Goal: Check status: Check status

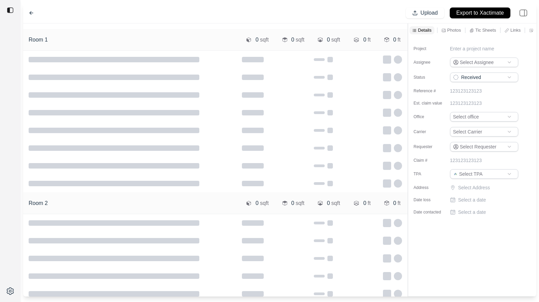
type input "**********"
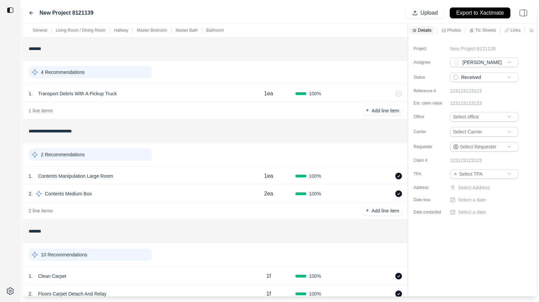
click at [111, 150] on div "2 Recommendations" at bounding box center [90, 155] width 123 height 12
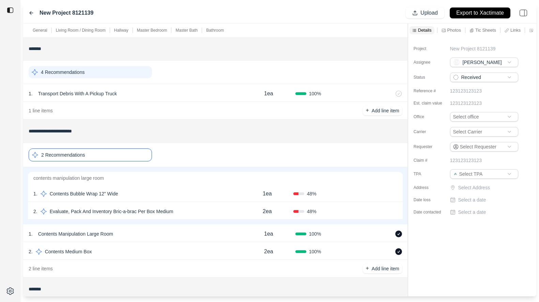
click at [158, 195] on div "1 . Contents Bubble Wrap 12" Wide" at bounding box center [137, 194] width 208 height 10
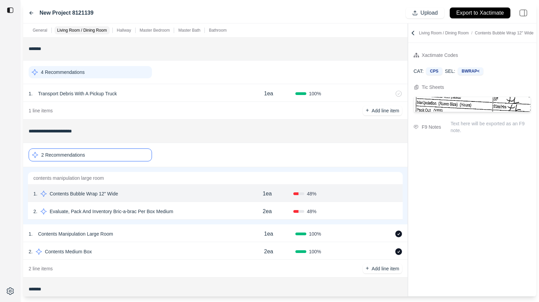
click at [412, 33] on icon at bounding box center [413, 33] width 2 height 4
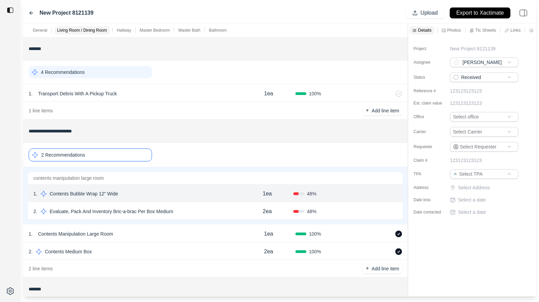
click at [452, 35] on div "Details Photos Tic Sheets Links Notes Other" at bounding box center [472, 31] width 128 height 14
click at [452, 31] on p "Photos" at bounding box center [455, 30] width 14 height 6
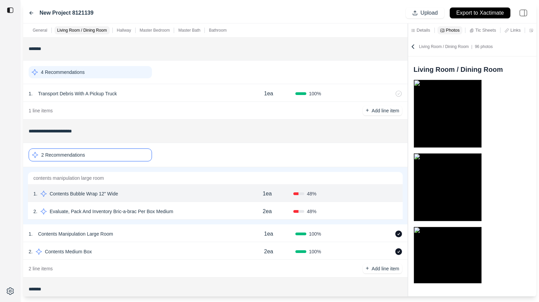
scroll to position [5, 0]
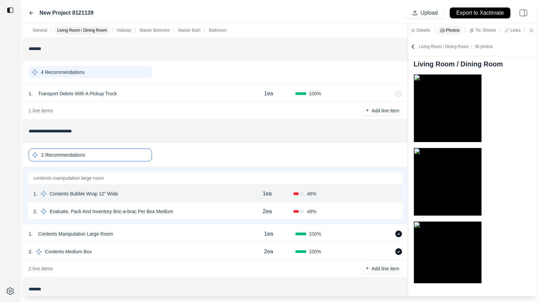
drag, startPoint x: 406, startPoint y: 33, endPoint x: 400, endPoint y: 33, distance: 5.8
click at [400, 33] on div "General Living Room / Dining Room Hallway Master Bedroom Master Bath Bathroom" at bounding box center [215, 31] width 385 height 14
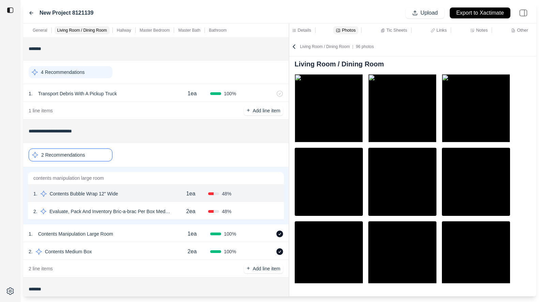
click at [289, 37] on div at bounding box center [289, 160] width 0 height 273
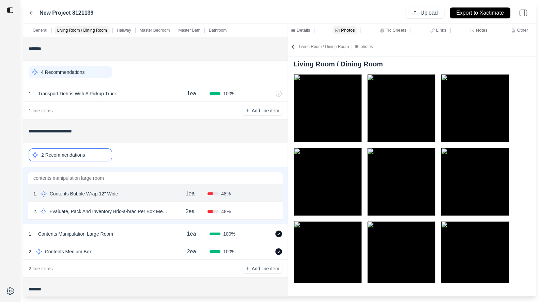
click at [177, 213] on div "2ea" at bounding box center [190, 212] width 35 height 14
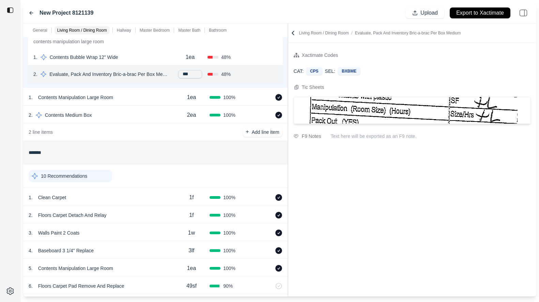
scroll to position [255, 0]
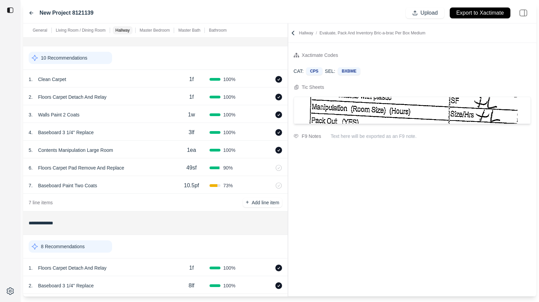
click at [106, 247] on div "8 Recommendations" at bounding box center [71, 247] width 84 height 12
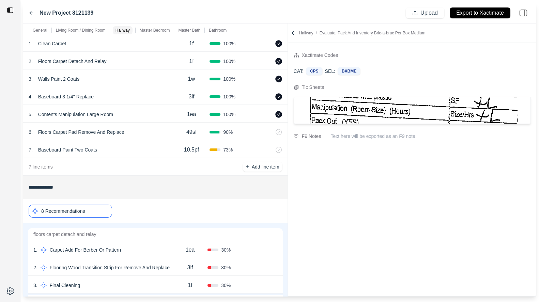
scroll to position [297, 0]
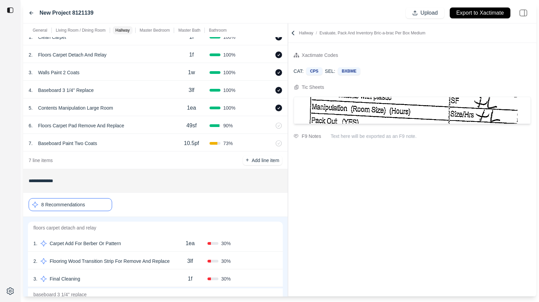
click at [146, 244] on div "1 . Carpet Add For Berber Or Pattern" at bounding box center [102, 244] width 139 height 10
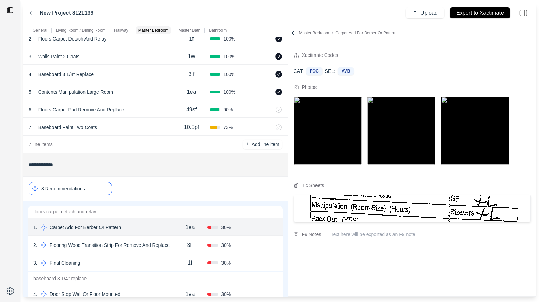
scroll to position [320, 0]
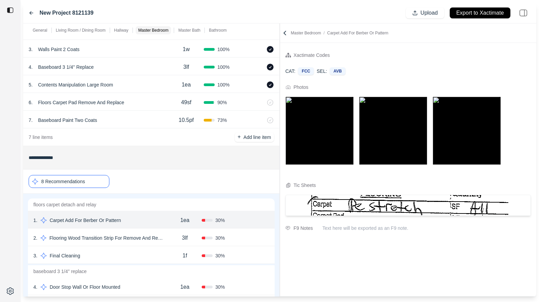
click at [274, 173] on div "**********" at bounding box center [279, 160] width 513 height 273
click at [122, 261] on div "3 . Final Cleaning 1f 30 % Confirm" at bounding box center [151, 255] width 247 height 18
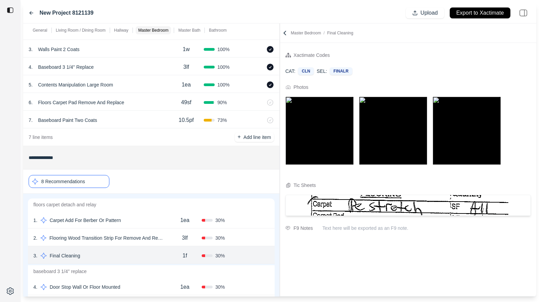
click at [167, 232] on div "2 . Flooring Wood Transition Strip For Remove And Replace 3lf 30 % Confirm" at bounding box center [151, 238] width 247 height 18
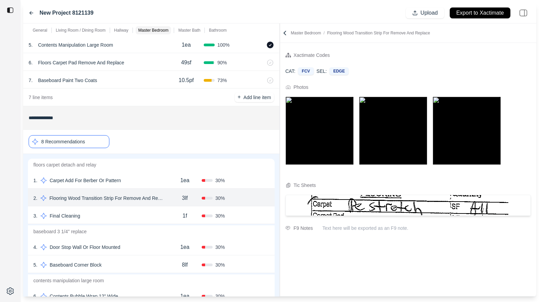
scroll to position [363, 0]
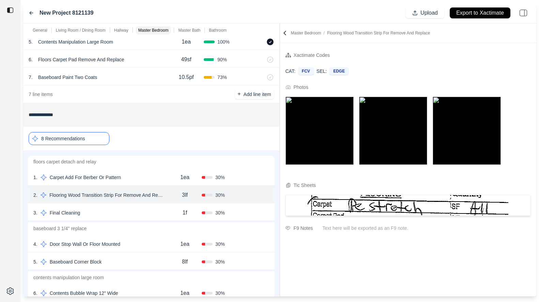
click at [148, 241] on div "4 . Door Stop Wall Or Floor Mounted" at bounding box center [100, 245] width 135 height 10
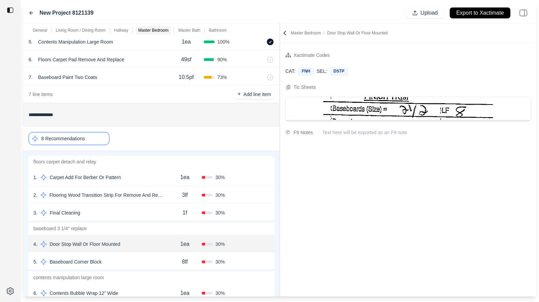
click at [130, 257] on div "5 . Baseboard Corner Block 8lf 30 % Confirm" at bounding box center [151, 262] width 247 height 18
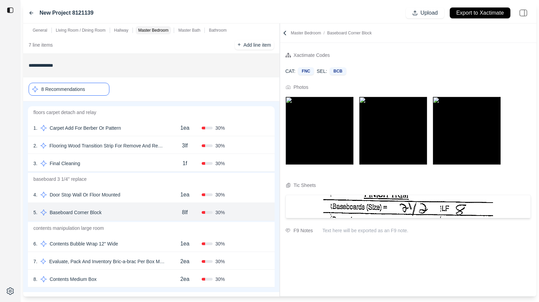
scroll to position [413, 0]
click at [144, 237] on div "6 . Contents Bubble Wrap 12" Wide 1ea 30 % Confirm" at bounding box center [151, 243] width 247 height 18
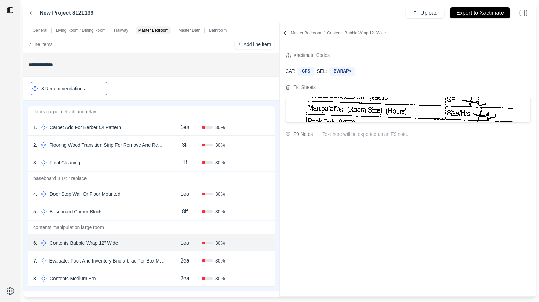
click at [153, 278] on div "8 . Contents Medium Box" at bounding box center [100, 279] width 135 height 10
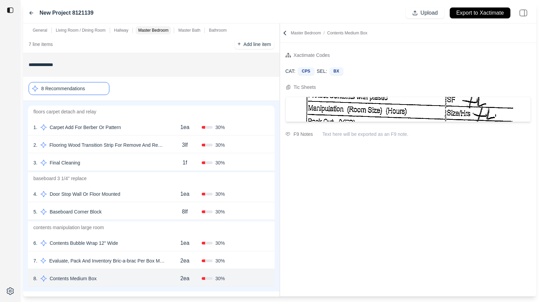
click at [151, 213] on div "5 . Baseboard Corner Block" at bounding box center [100, 212] width 135 height 10
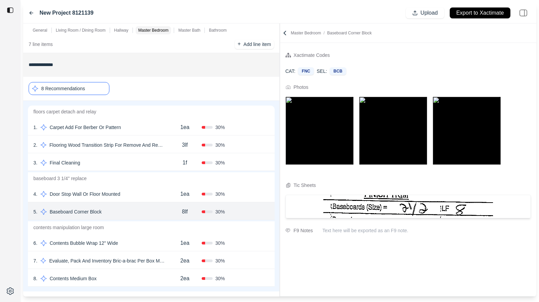
click at [329, 134] on img at bounding box center [320, 131] width 68 height 68
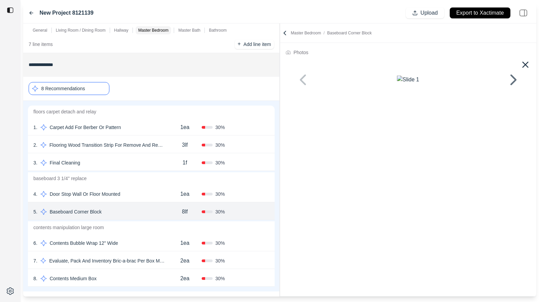
scroll to position [30, 0]
click at [517, 88] on icon at bounding box center [514, 80] width 16 height 16
click at [514, 91] on button at bounding box center [513, 79] width 29 height 23
click at [524, 64] on icon at bounding box center [526, 65] width 6 height 6
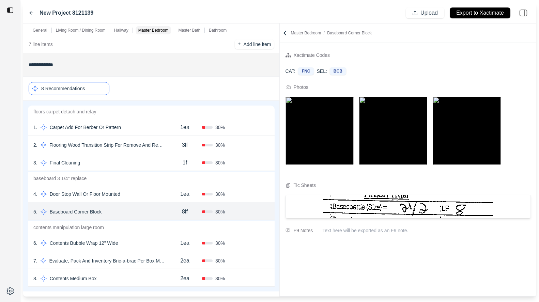
click at [156, 194] on div "4 . Door Stop Wall Or Floor Mounted" at bounding box center [100, 195] width 135 height 10
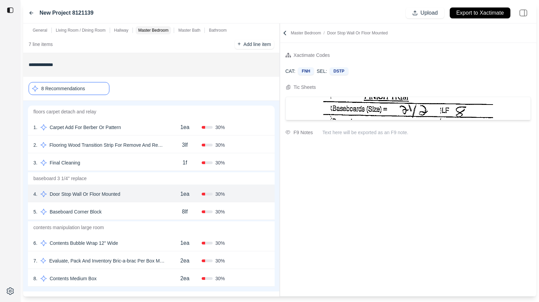
click at [146, 169] on div "3 . Final Cleaning 1f 30 % Confirm" at bounding box center [151, 162] width 247 height 18
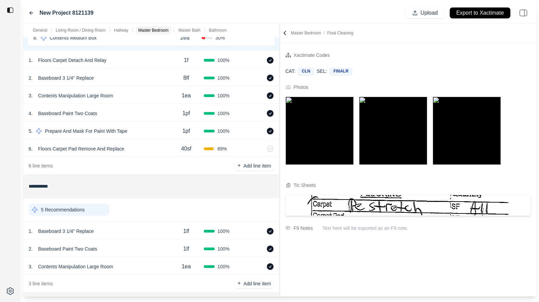
scroll to position [756, 0]
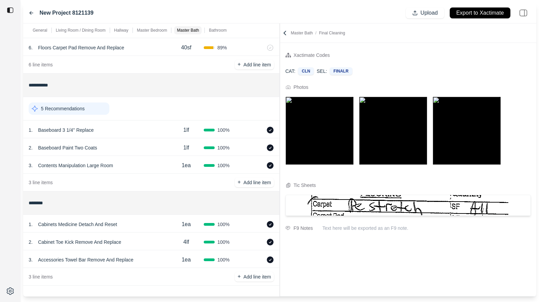
click at [85, 111] on div "5 Recommendations" at bounding box center [69, 109] width 81 height 12
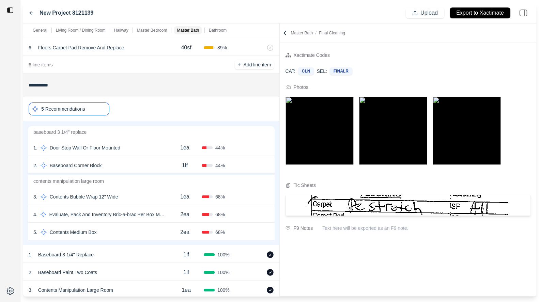
click at [146, 147] on div "1 . Door Stop Wall Or Floor Mounted" at bounding box center [100, 148] width 135 height 10
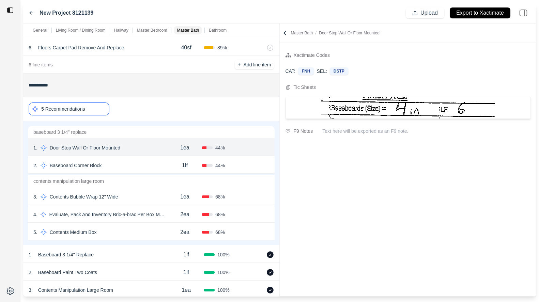
click at [144, 166] on div "2 . Baseboard Corner Block" at bounding box center [100, 166] width 135 height 10
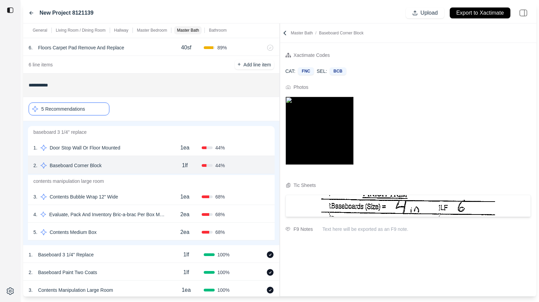
click at [338, 134] on img at bounding box center [320, 131] width 68 height 68
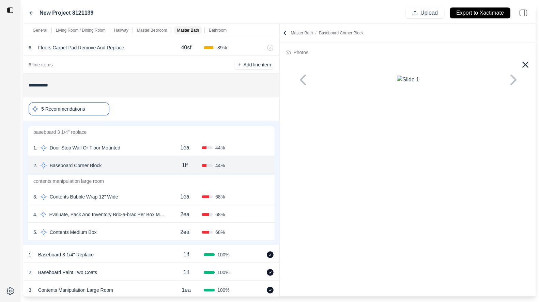
scroll to position [30, 0]
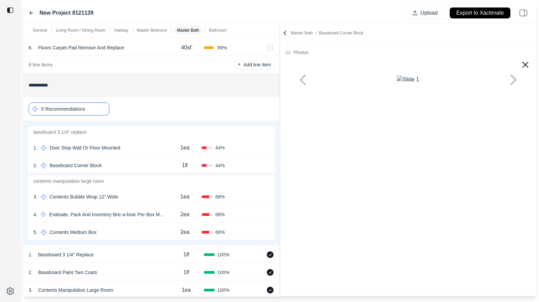
click at [285, 30] on icon at bounding box center [285, 33] width 7 height 7
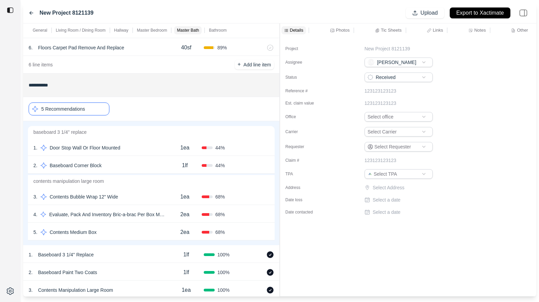
click at [163, 234] on div "5 . Contents Medium Box" at bounding box center [100, 233] width 135 height 10
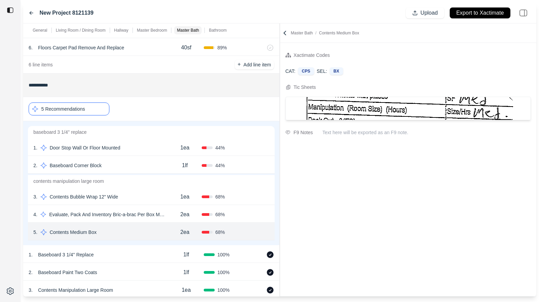
click at [159, 192] on div "3 . Contents Bubble Wrap 12" Wide 1ea 68 % Confirm" at bounding box center [151, 196] width 247 height 18
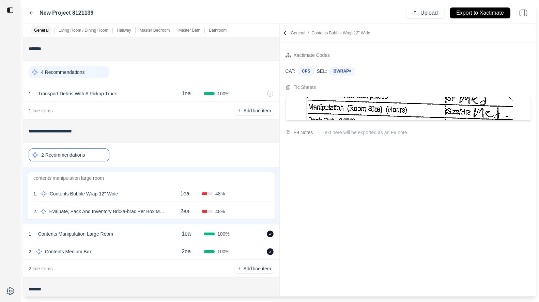
click at [30, 14] on icon at bounding box center [31, 12] width 5 height 5
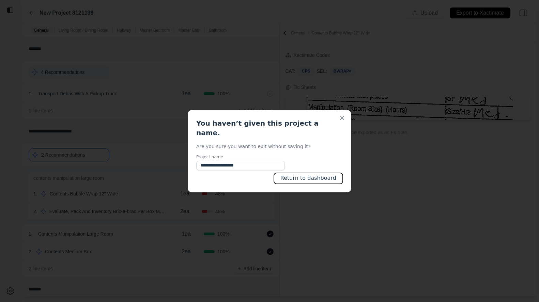
click at [312, 173] on button "Return to dashboard" at bounding box center [308, 178] width 69 height 11
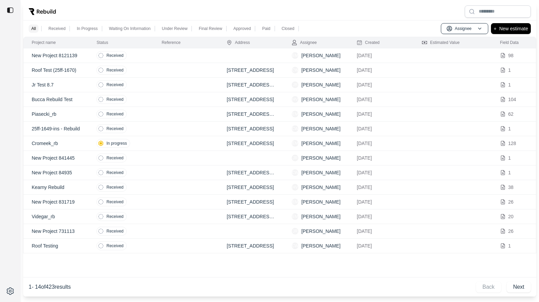
click at [157, 59] on td at bounding box center [185, 55] width 65 height 15
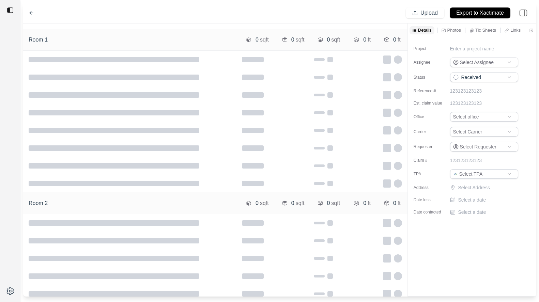
type input "**********"
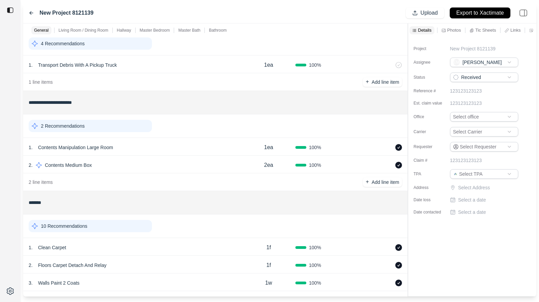
scroll to position [27, 0]
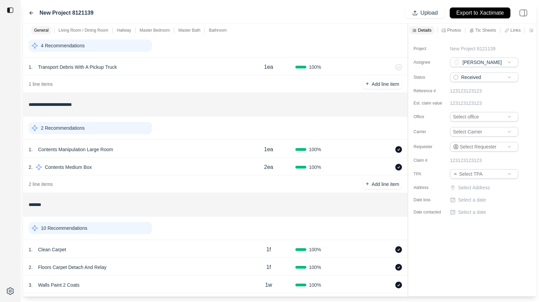
click at [162, 170] on div "2 . Contents Medium Box" at bounding box center [135, 168] width 213 height 10
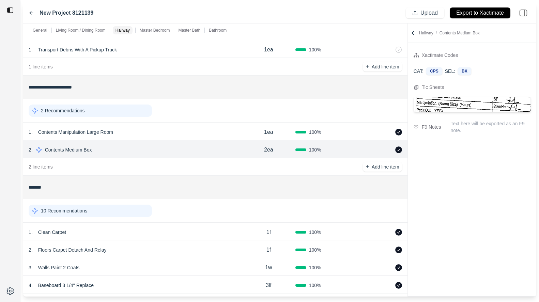
scroll to position [0, 0]
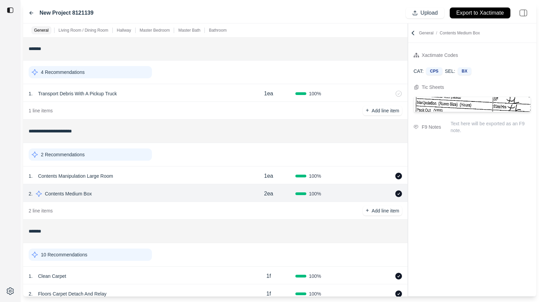
click at [106, 74] on div "4 Recommendations" at bounding box center [90, 72] width 123 height 12
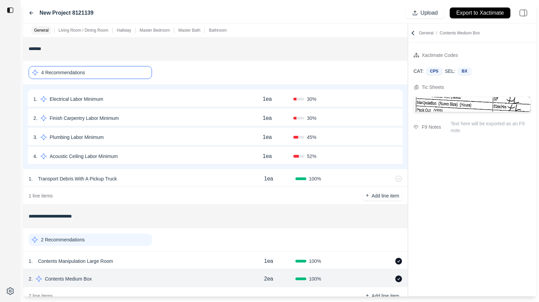
click at [115, 74] on div "4 Recommendations" at bounding box center [90, 72] width 123 height 13
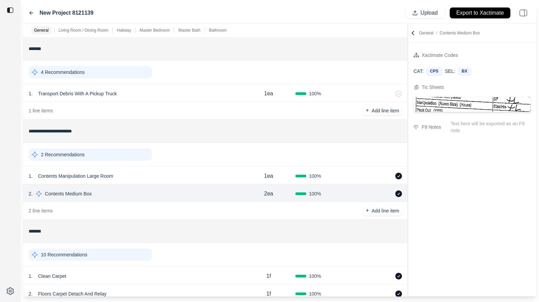
click at [75, 71] on p "4 Recommendations" at bounding box center [63, 72] width 44 height 7
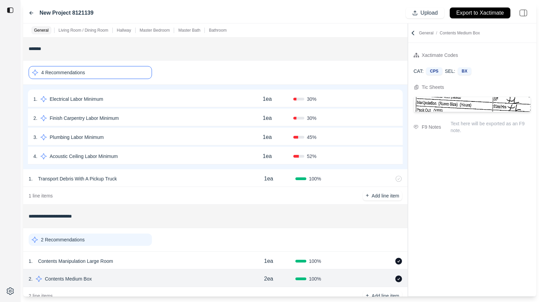
click at [75, 71] on p "4 Recommendations" at bounding box center [63, 72] width 44 height 7
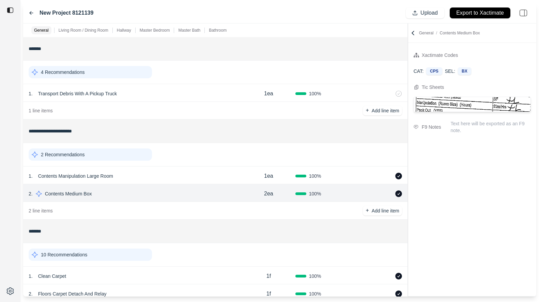
click at [412, 34] on icon at bounding box center [413, 33] width 7 height 7
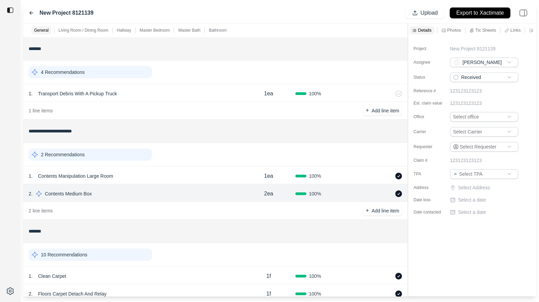
click at [408, 32] on div at bounding box center [408, 160] width 0 height 273
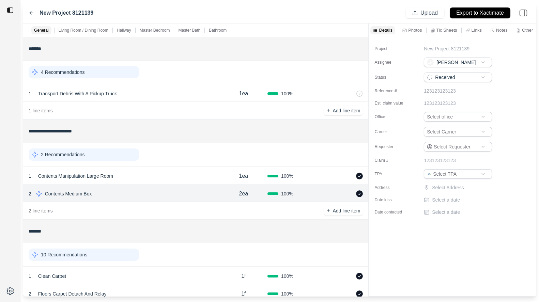
click at [449, 30] on p "Tic Sheets" at bounding box center [447, 30] width 21 height 6
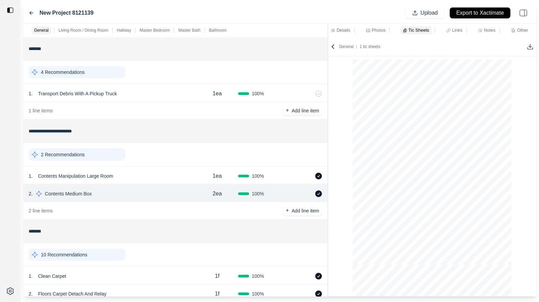
click at [325, 59] on div "**********" at bounding box center [279, 160] width 513 height 273
click at [534, 48] on div at bounding box center [531, 46] width 8 height 7
click at [495, 56] on div "General | 1 tic sheets" at bounding box center [431, 46] width 212 height 19
click at [529, 47] on icon at bounding box center [530, 46] width 7 height 7
